Goal: Information Seeking & Learning: Learn about a topic

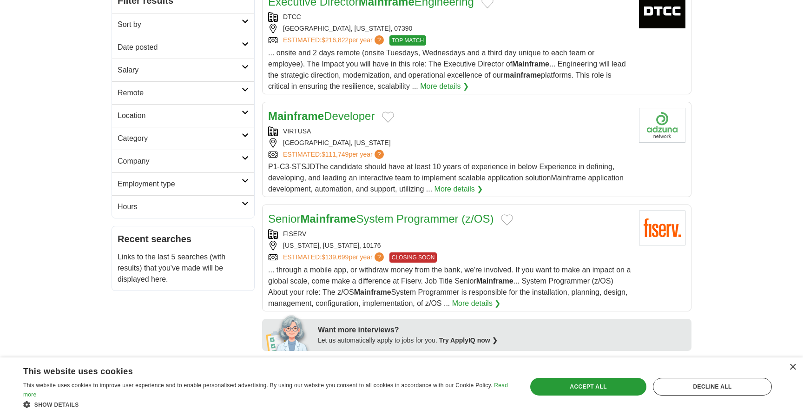
scroll to position [149, 0]
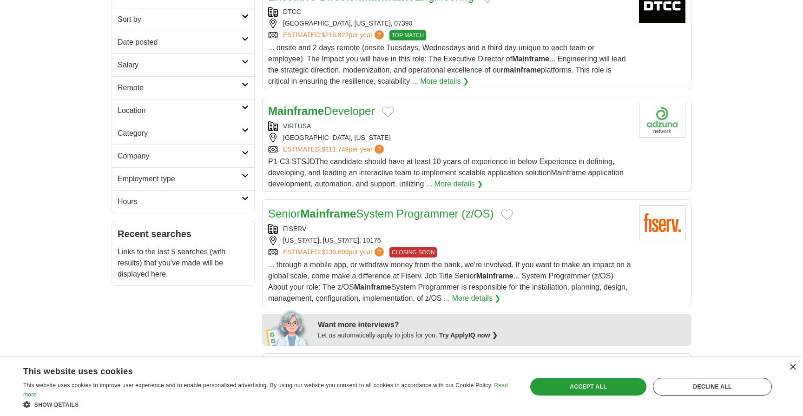
click at [327, 111] on link "Mainframe Developer" at bounding box center [321, 111] width 106 height 13
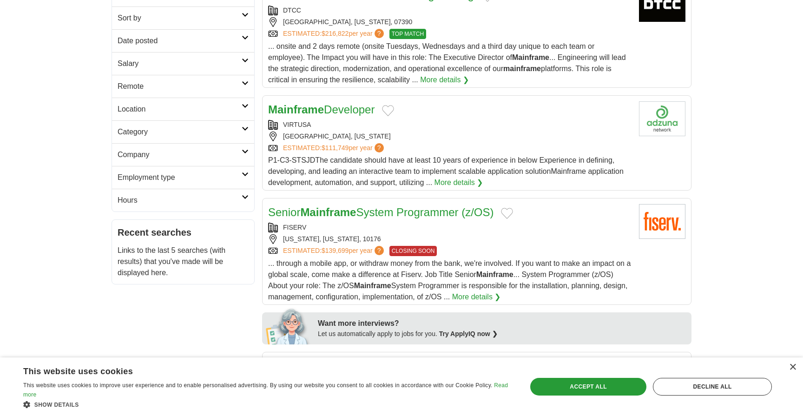
scroll to position [167, 0]
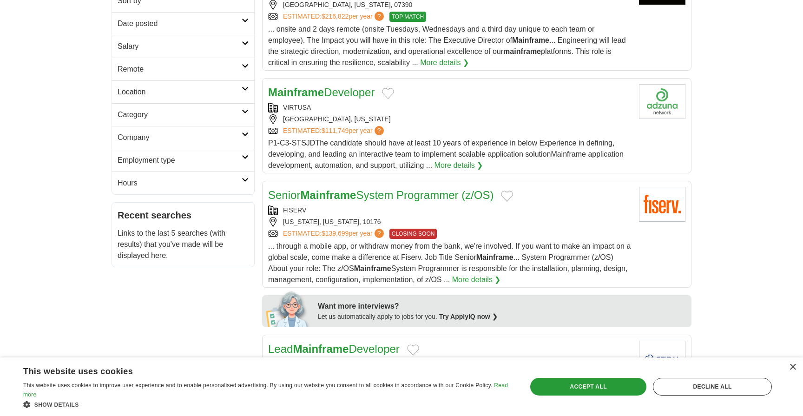
click at [328, 94] on link "Mainframe Developer" at bounding box center [321, 92] width 106 height 13
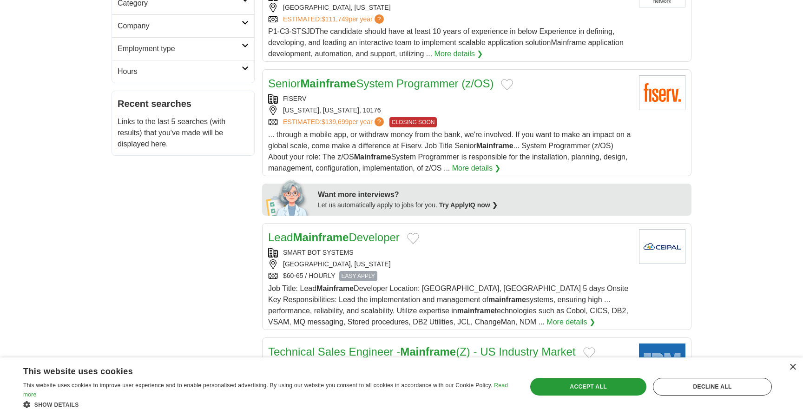
scroll to position [297, 0]
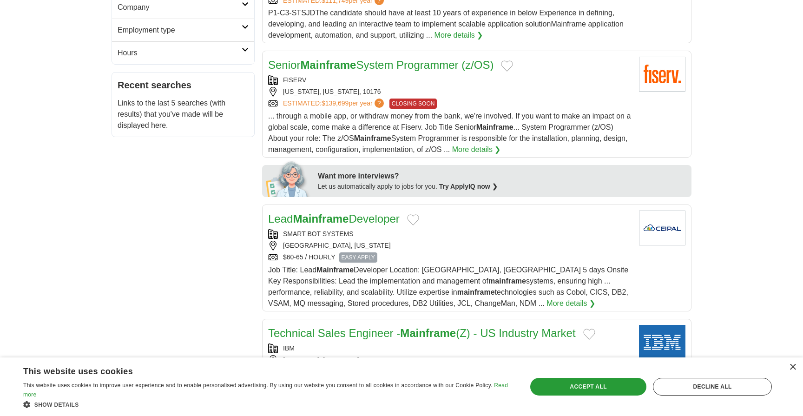
click at [439, 66] on link "Senior Mainframe System Programmer (z/OS)" at bounding box center [380, 65] width 225 height 13
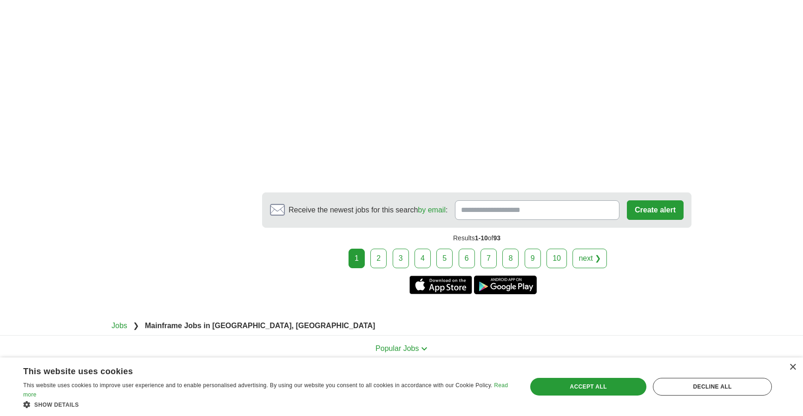
scroll to position [1710, 0]
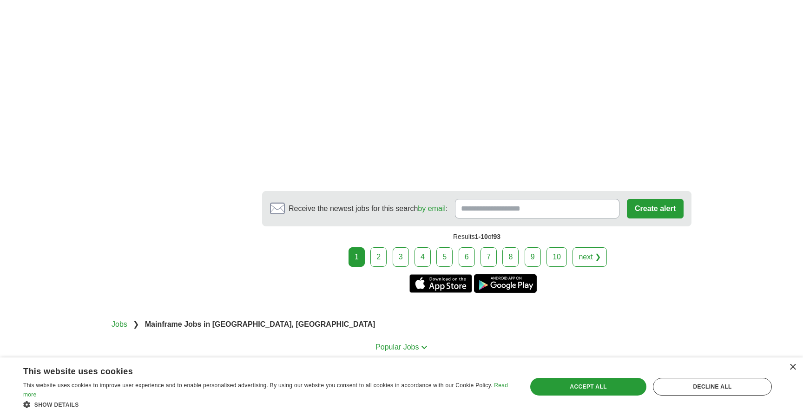
click at [383, 259] on link "2" at bounding box center [378, 257] width 16 height 20
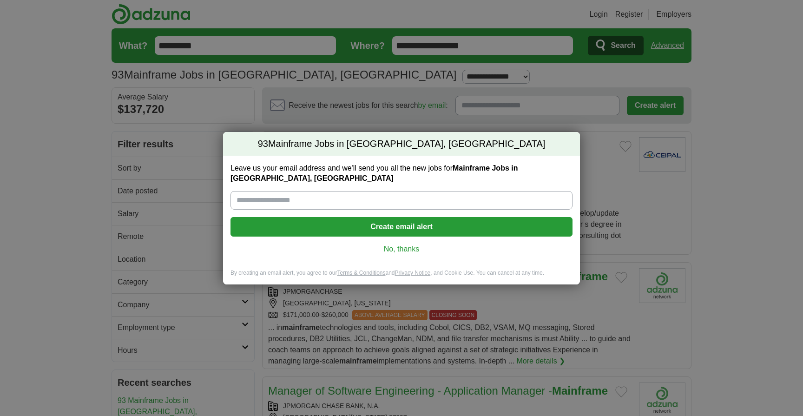
click at [397, 251] on link "No, thanks" at bounding box center [401, 249] width 327 height 10
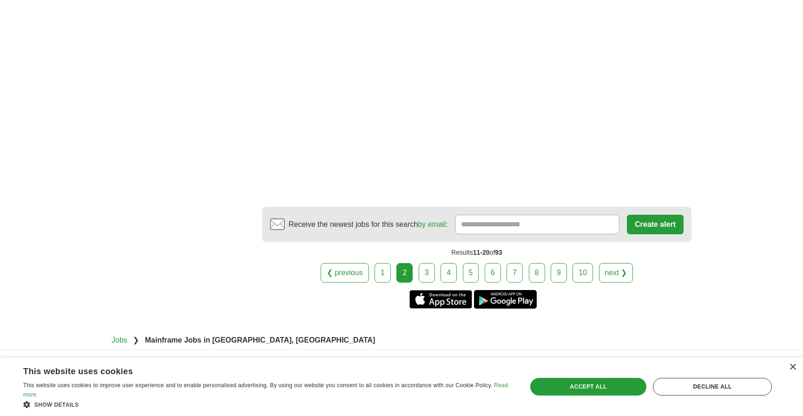
scroll to position [1710, 0]
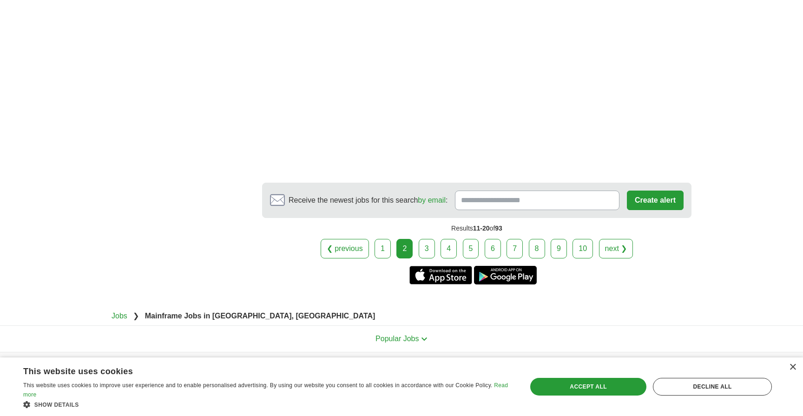
click at [425, 258] on link "3" at bounding box center [427, 249] width 16 height 20
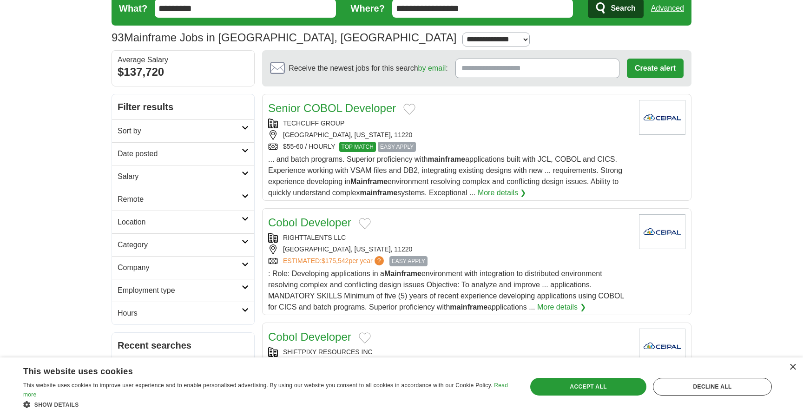
scroll to position [56, 0]
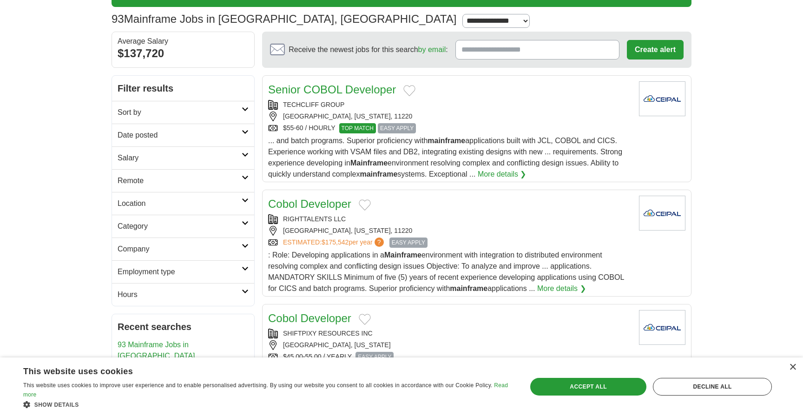
click at [323, 207] on link "Cobol Developer" at bounding box center [309, 203] width 83 height 13
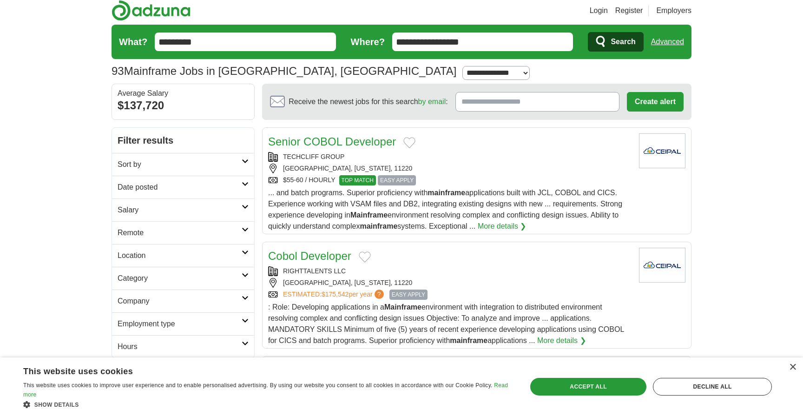
scroll to position [0, 0]
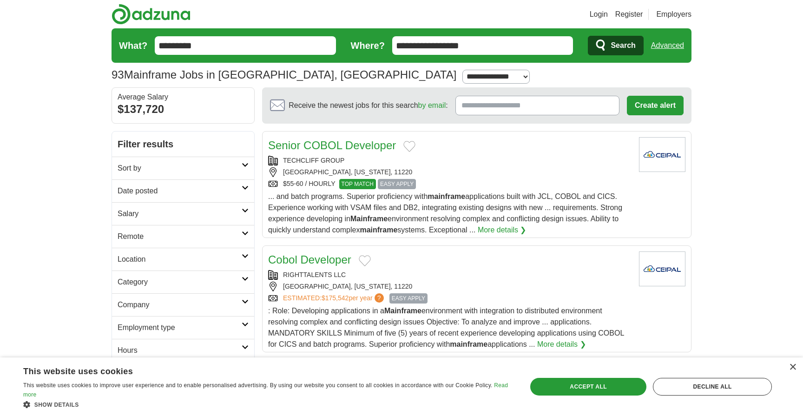
click at [243, 53] on input "*********" at bounding box center [245, 45] width 181 height 19
click at [588, 36] on button "Search" at bounding box center [615, 46] width 55 height 20
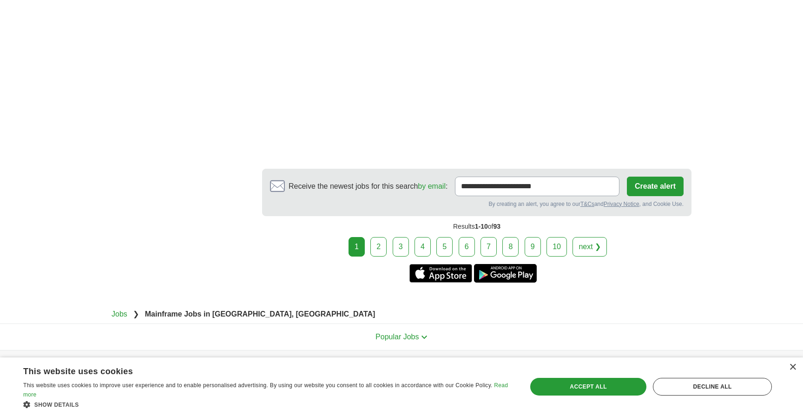
scroll to position [1822, 0]
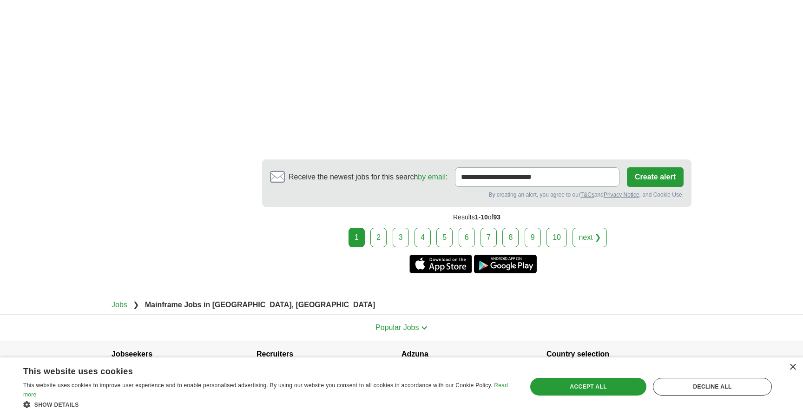
click at [401, 239] on link "3" at bounding box center [401, 238] width 16 height 20
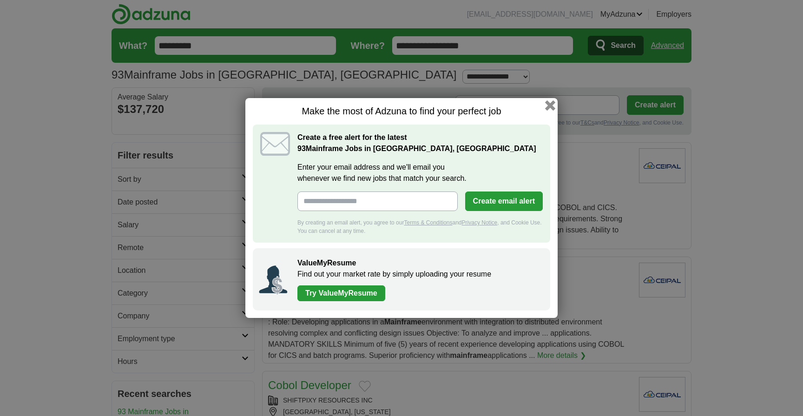
click at [551, 105] on button "button" at bounding box center [550, 105] width 10 height 10
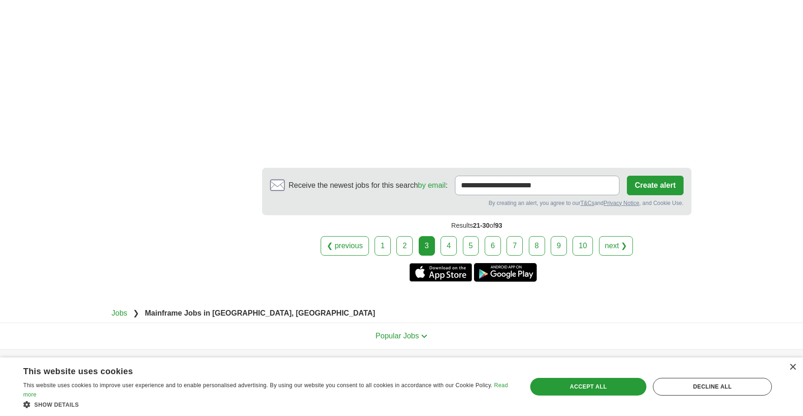
scroll to position [1729, 0]
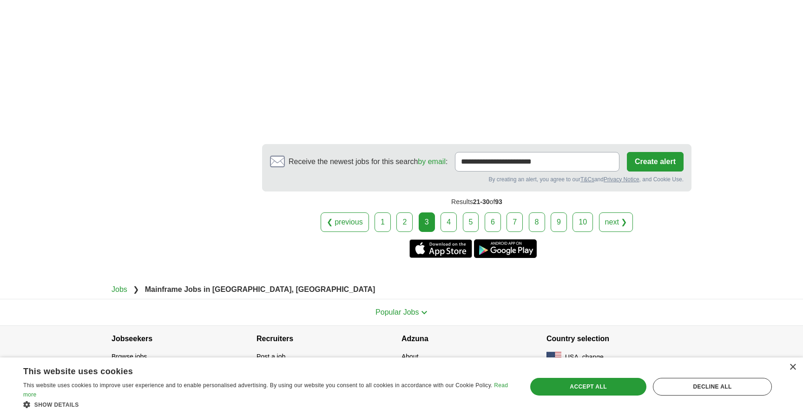
click at [451, 231] on link "4" at bounding box center [449, 222] width 16 height 20
